Goal: Find specific page/section: Find specific page/section

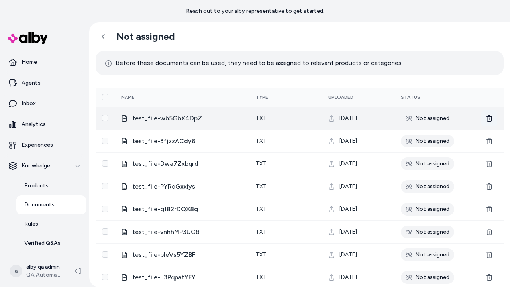
click at [490, 118] on icon at bounding box center [490, 118] width 6 height 6
